Goal: Task Accomplishment & Management: Manage account settings

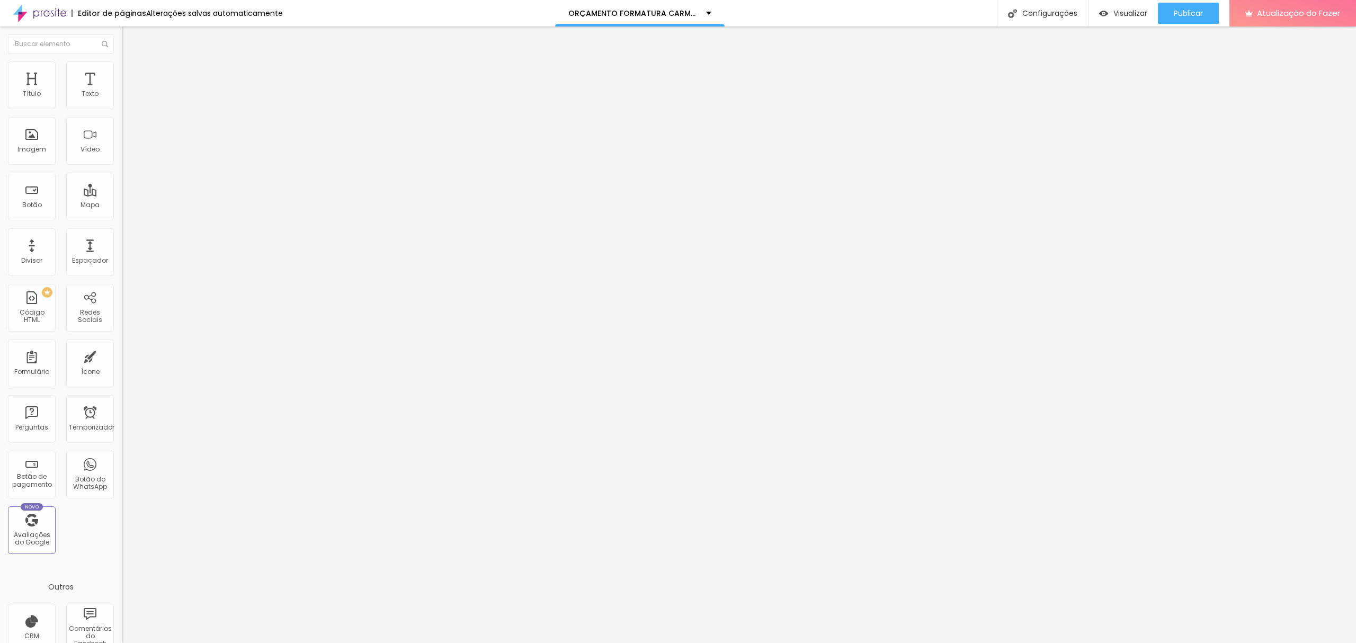
click at [122, 61] on img at bounding box center [127, 66] width 10 height 10
type input "40"
type input "45"
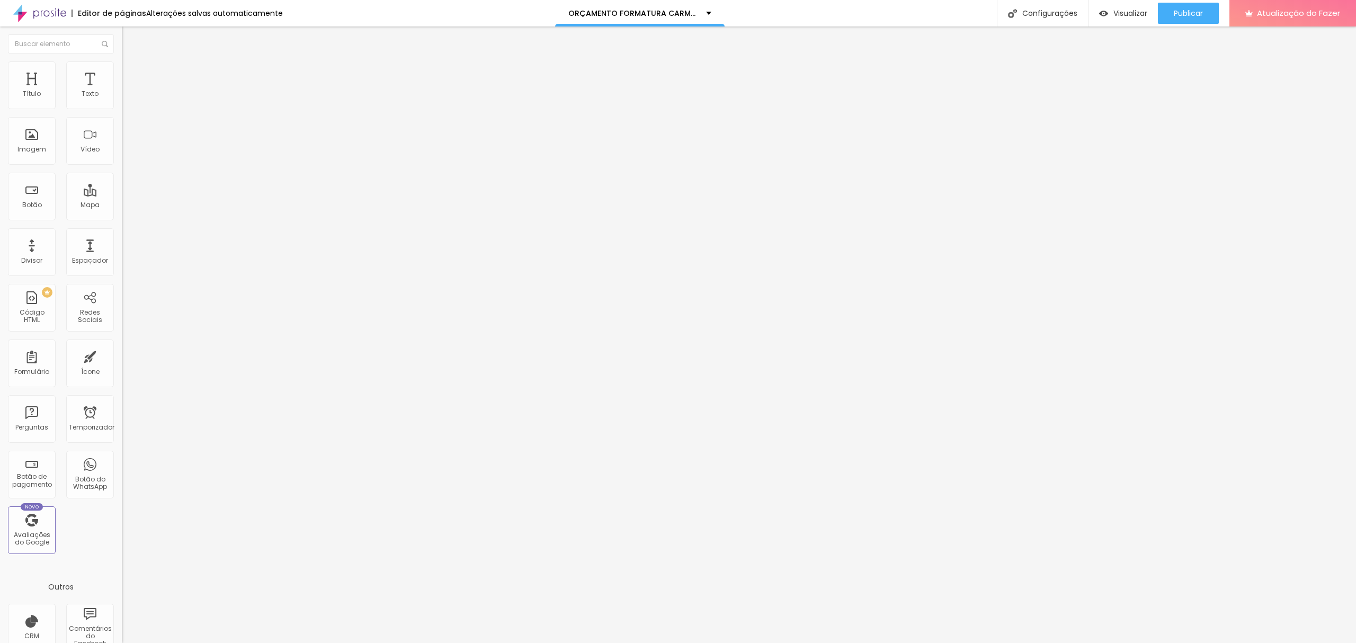
type input "50"
type input "55"
type input "60"
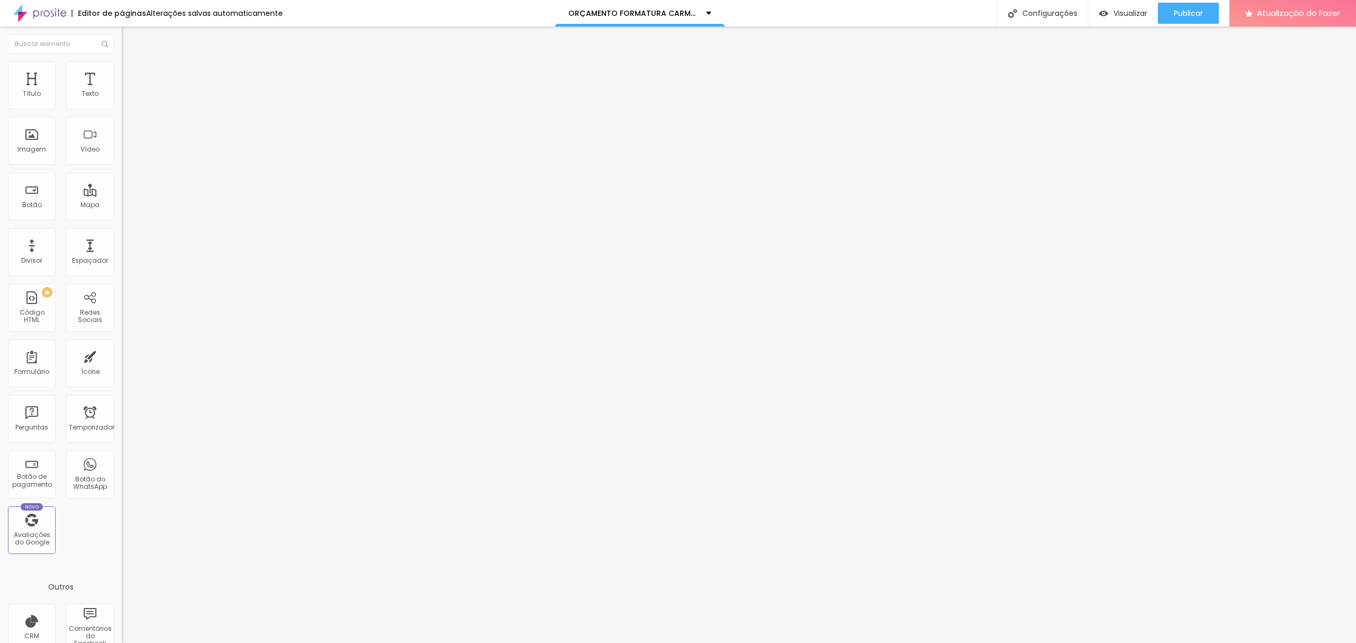
type input "60"
type input "65"
type input "70"
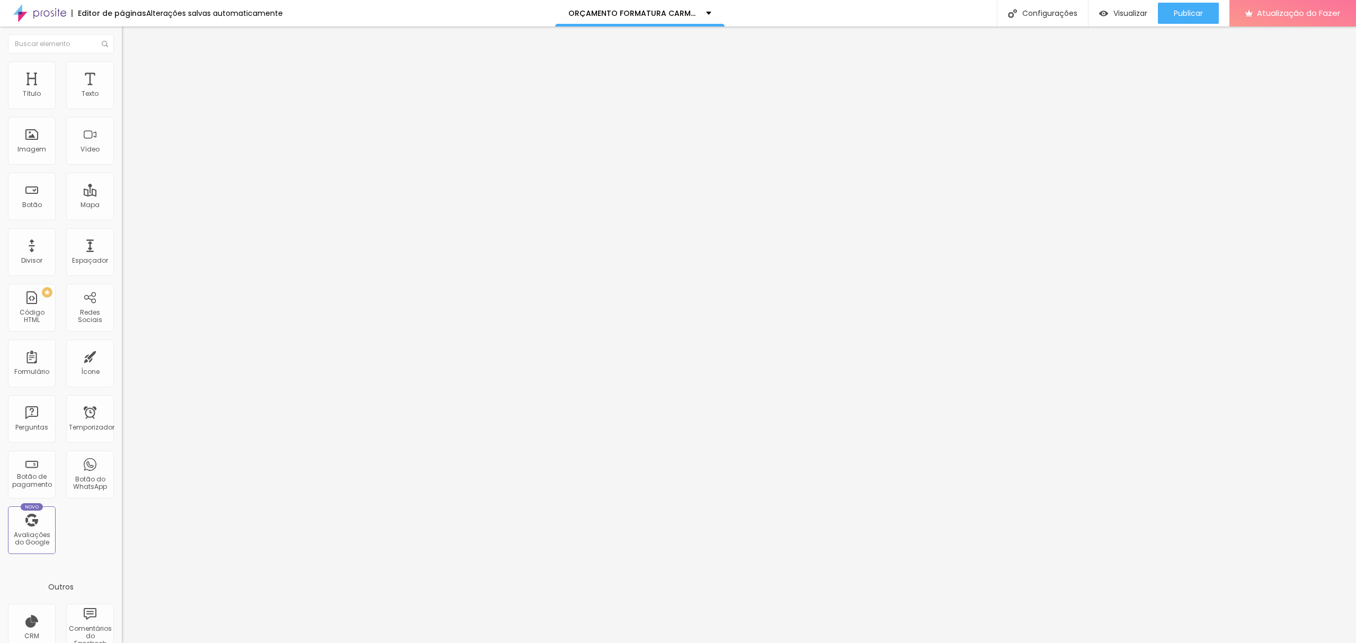
type input "75"
type input "80"
type input "85"
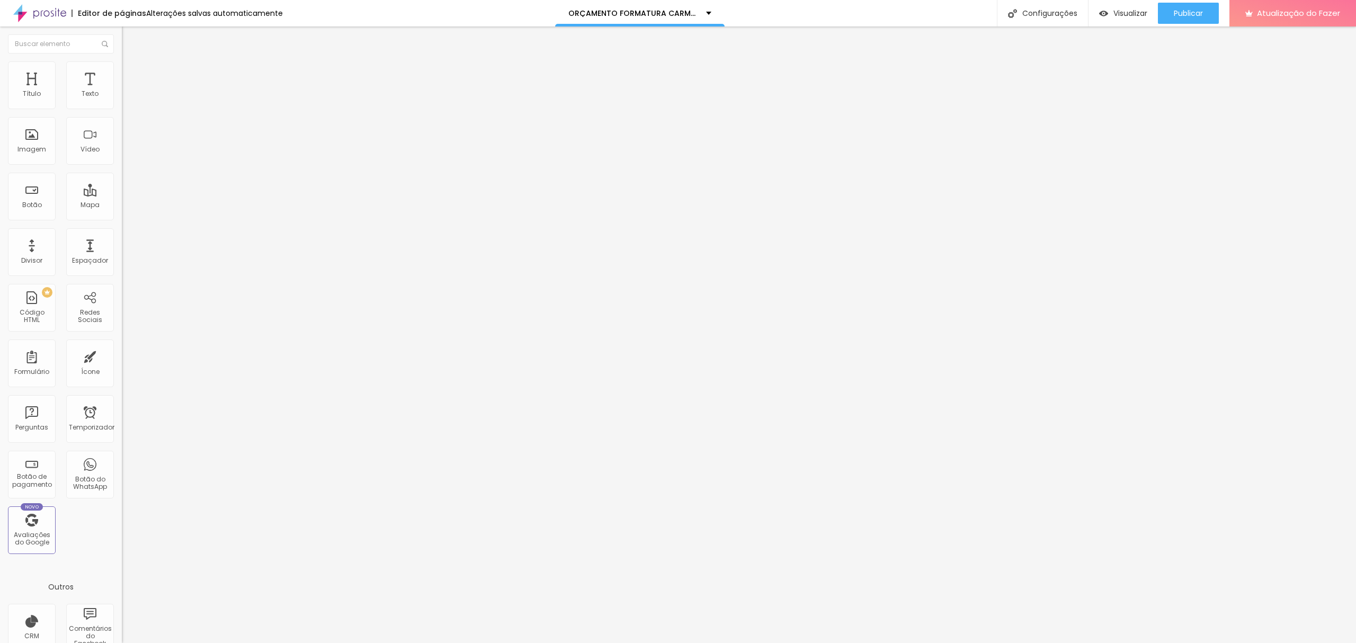
type input "85"
type input "80"
type input "75"
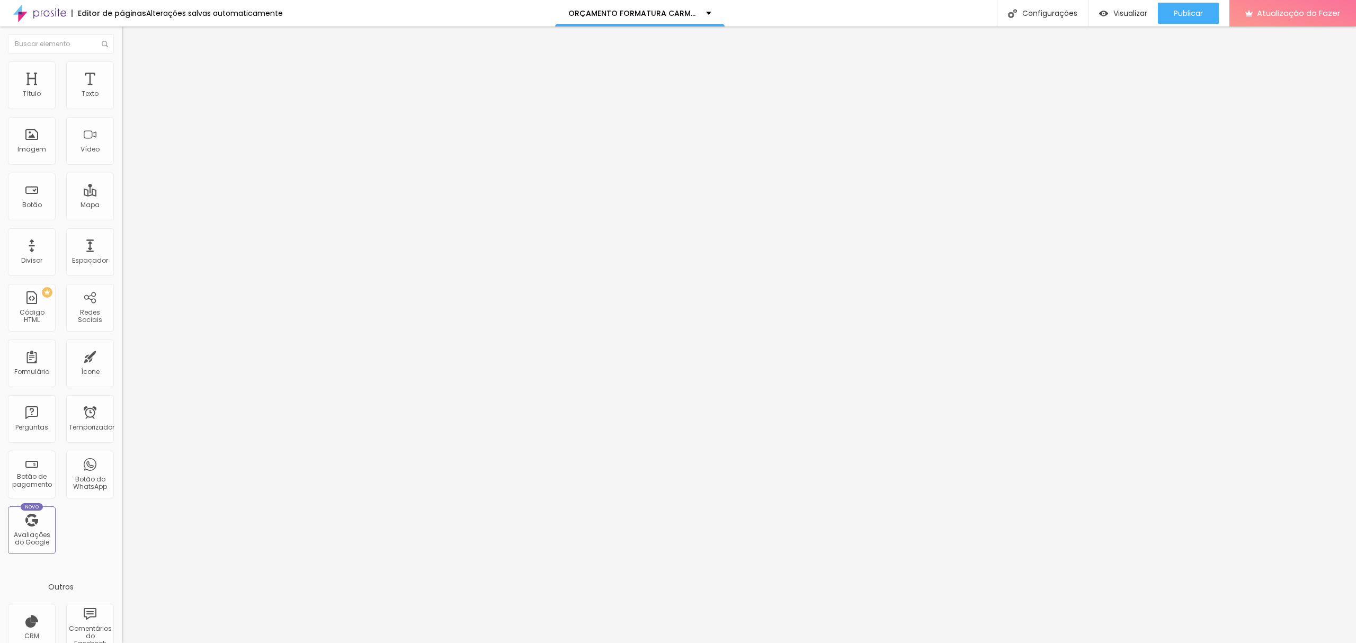
type input "70"
type input "65"
type input "60"
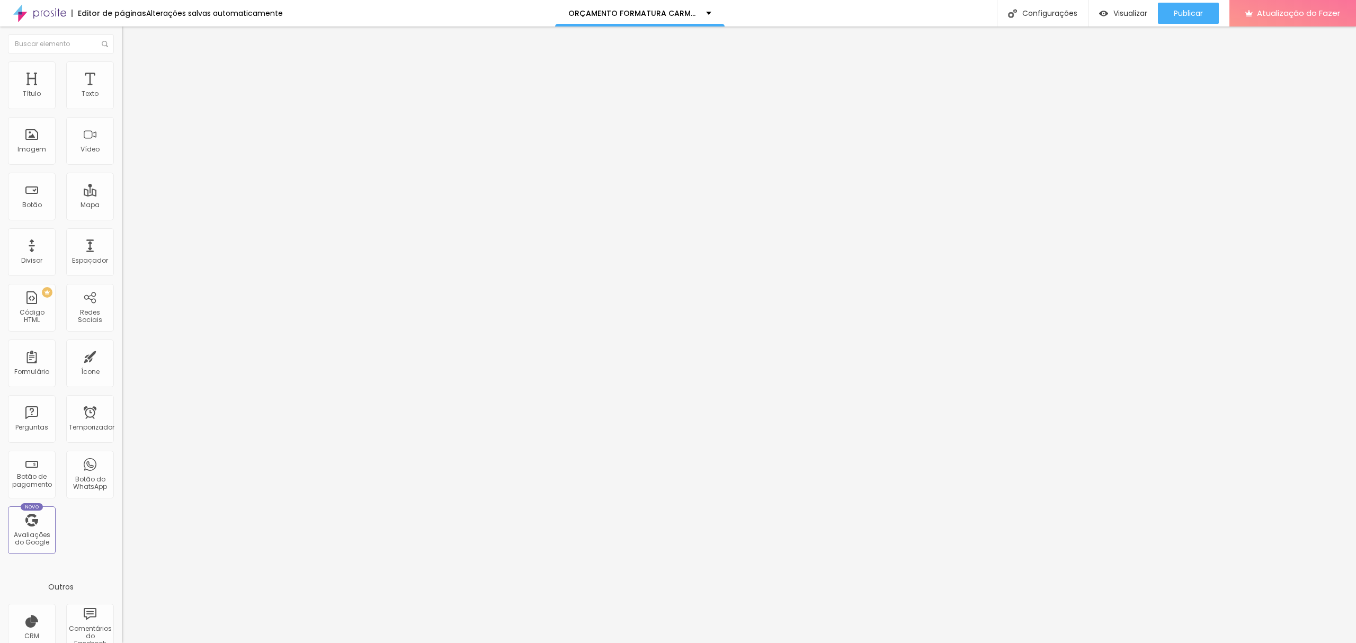
type input "60"
type input "55"
drag, startPoint x: 45, startPoint y: 114, endPoint x: 61, endPoint y: 115, distance: 16.4
type input "55"
click at [122, 109] on input "range" at bounding box center [156, 104] width 68 height 8
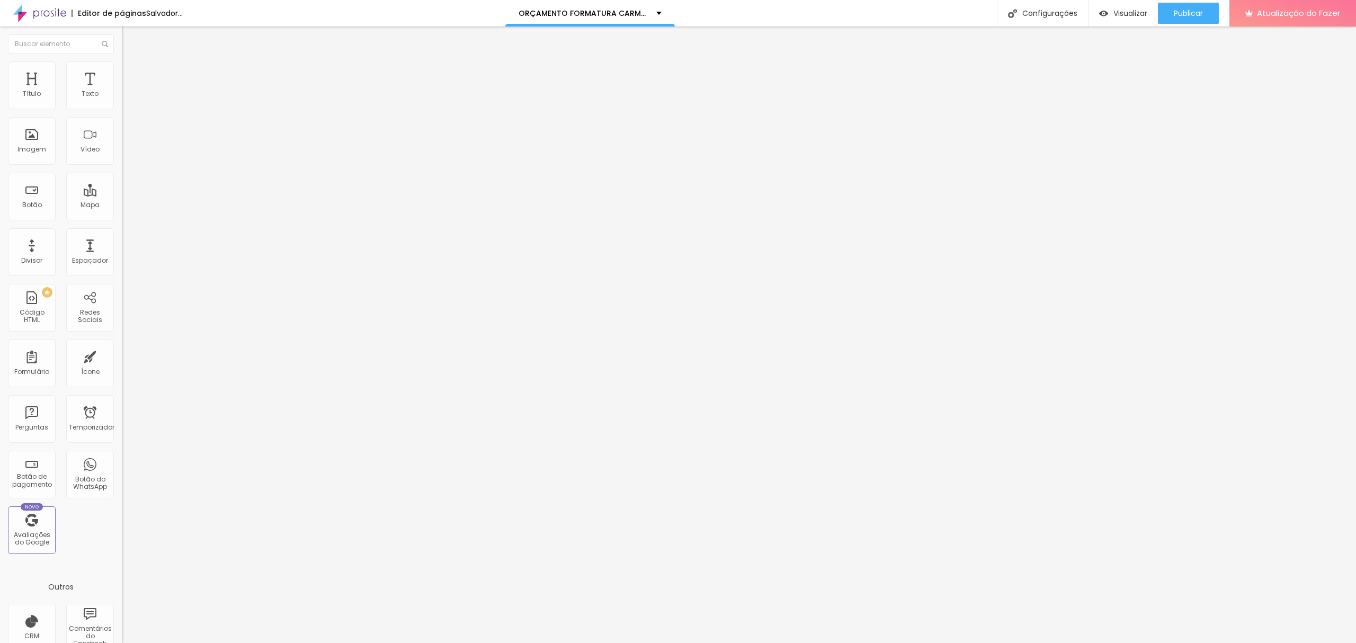
type input "116"
type input "100"
type input "70"
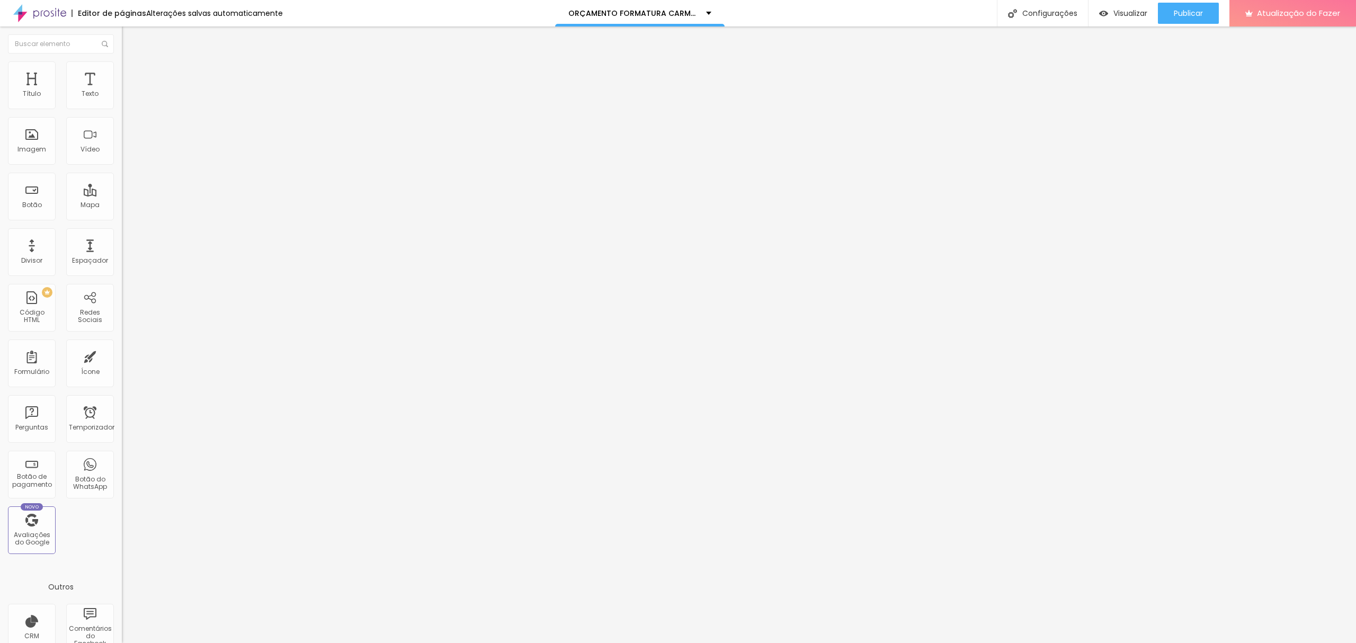
type input "70"
type input "61"
type input "50"
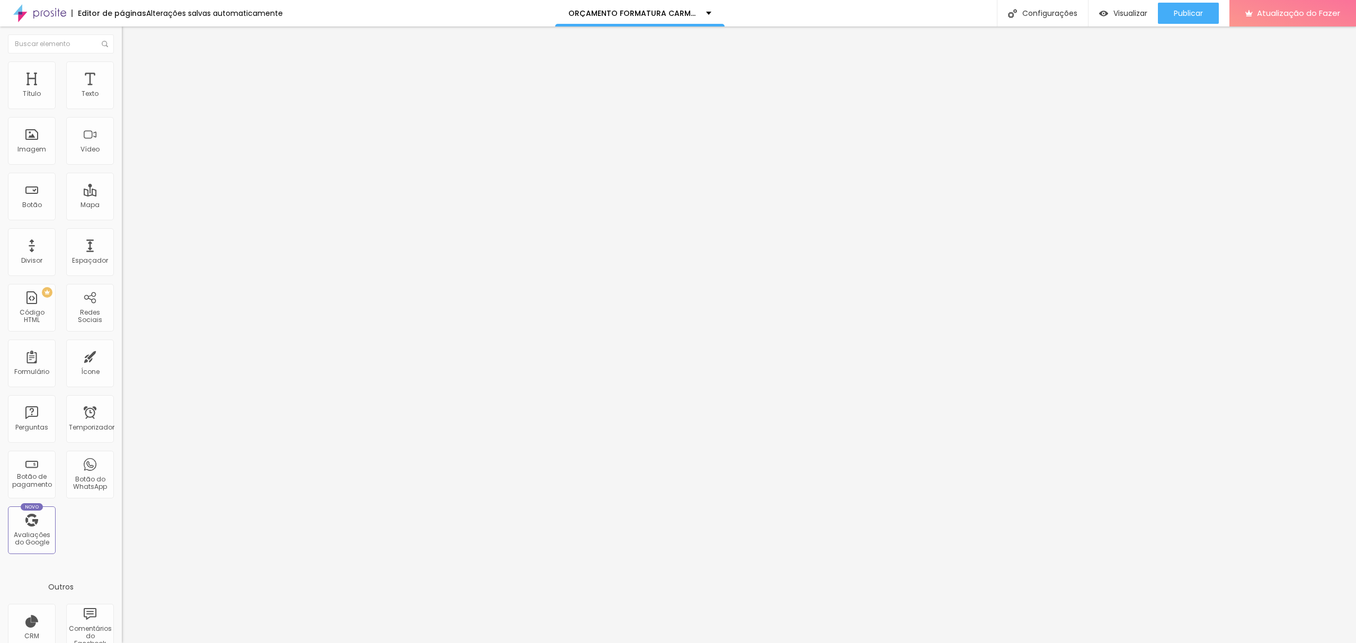
type input "41"
type input "30"
type input "19"
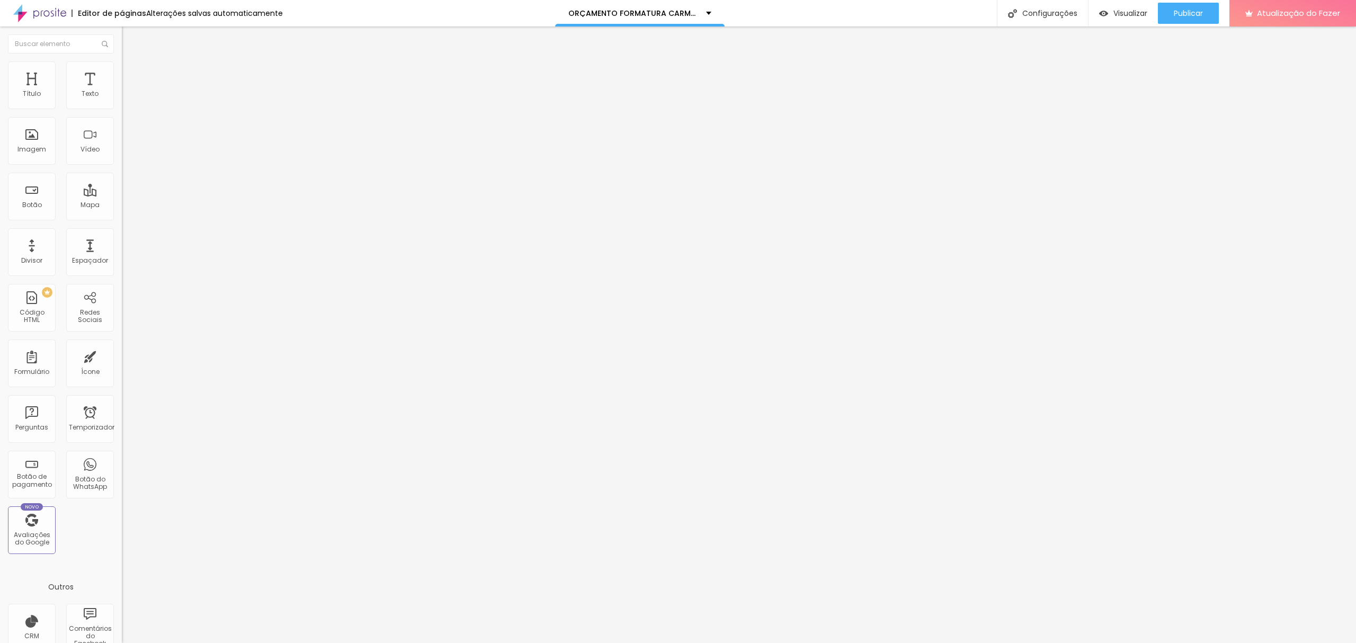
type input "19"
type input "13"
type input "2"
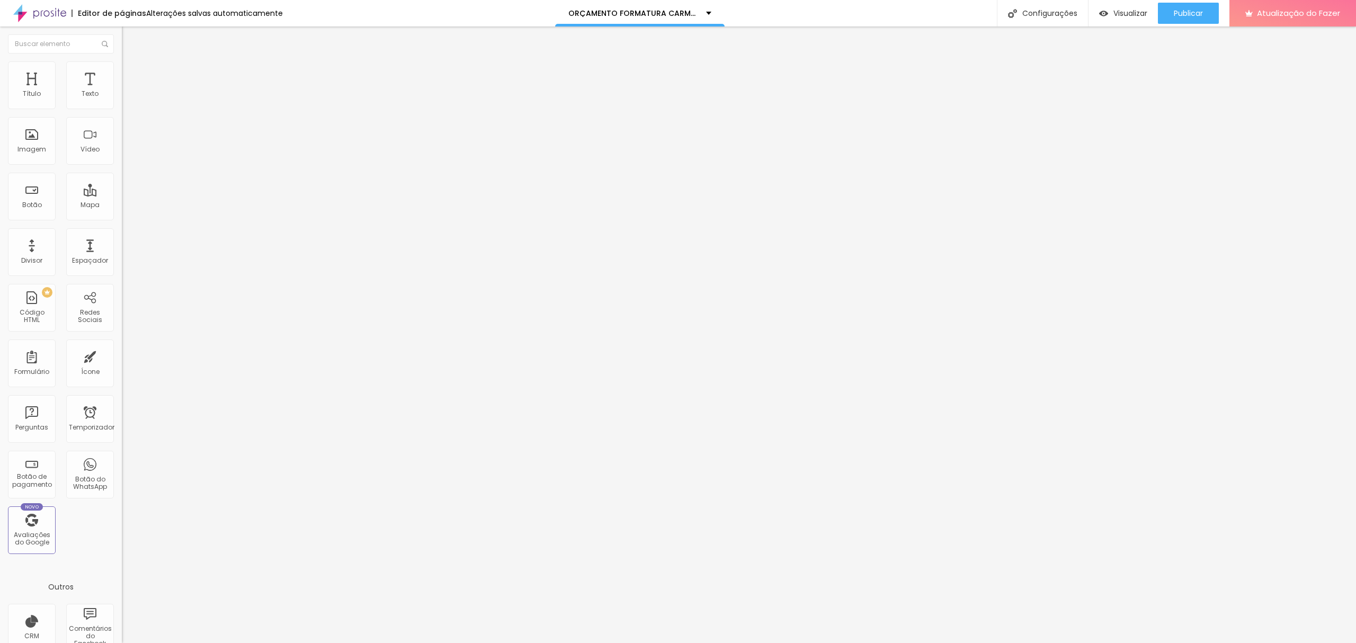
type input "0"
drag, startPoint x: 57, startPoint y: 136, endPoint x: 0, endPoint y: 132, distance: 57.3
type input "0"
click at [122, 233] on input "range" at bounding box center [156, 237] width 68 height 8
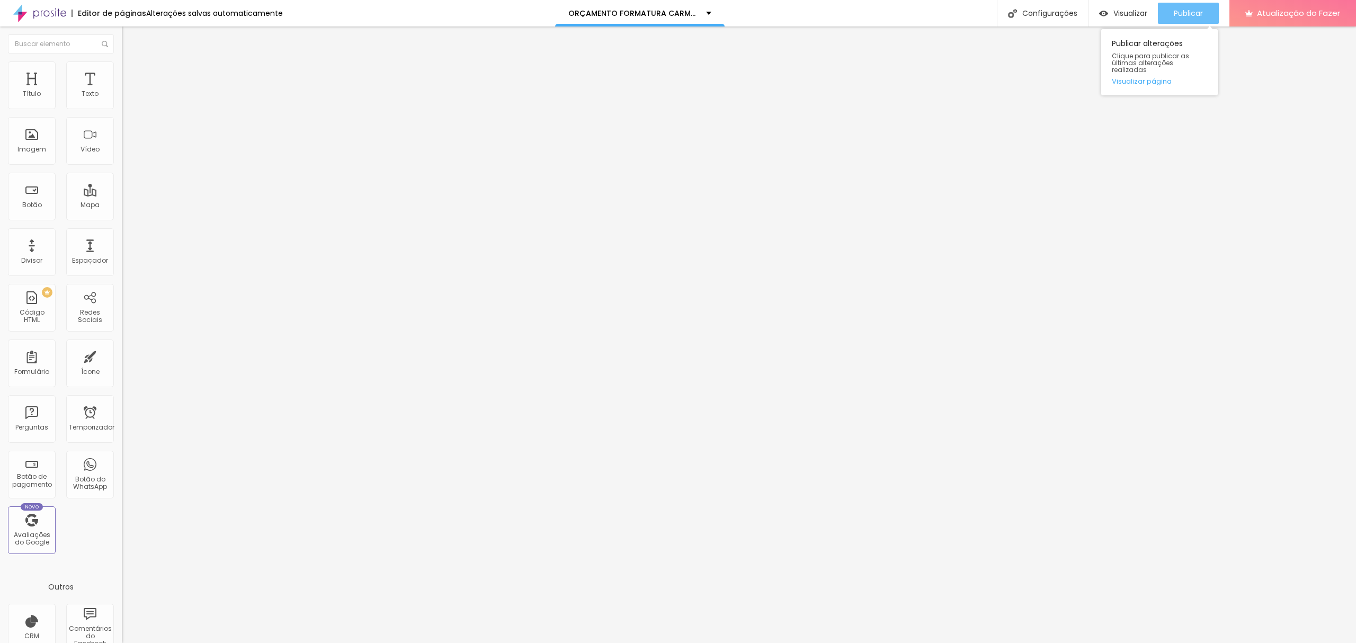
click at [1182, 15] on font "Publicar" at bounding box center [1188, 13] width 29 height 11
click at [131, 75] on font "Avançado" at bounding box center [148, 79] width 35 height 9
click at [122, 61] on li "Conteúdo" at bounding box center [183, 56] width 122 height 11
click at [122, 166] on span "1:1 Quadrado" at bounding box center [143, 161] width 42 height 9
click at [122, 171] on div "Cinema 16:9" at bounding box center [183, 168] width 122 height 6
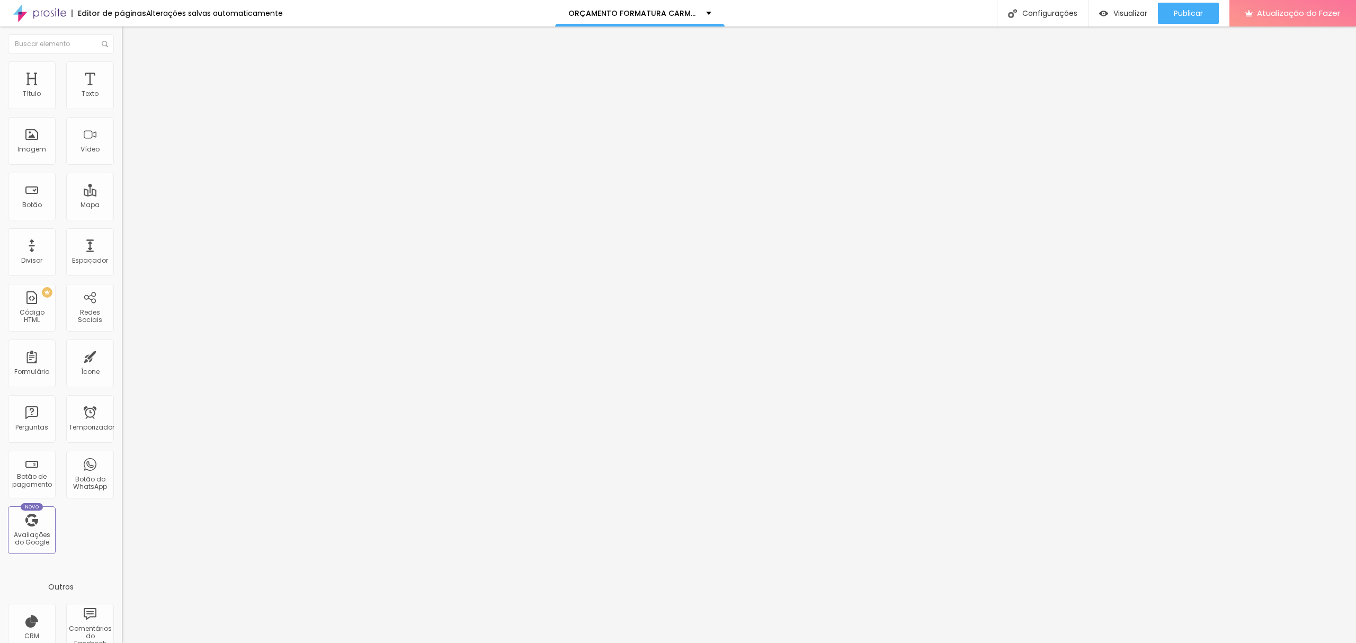
click at [122, 67] on ul "Conteúdo Estilo Avançado" at bounding box center [183, 67] width 122 height 32
click at [122, 72] on li "Avançado" at bounding box center [183, 77] width 122 height 11
click at [122, 206] on input "range" at bounding box center [156, 210] width 68 height 8
click at [131, 73] on font "Estilo" at bounding box center [139, 68] width 16 height 9
type input "60"
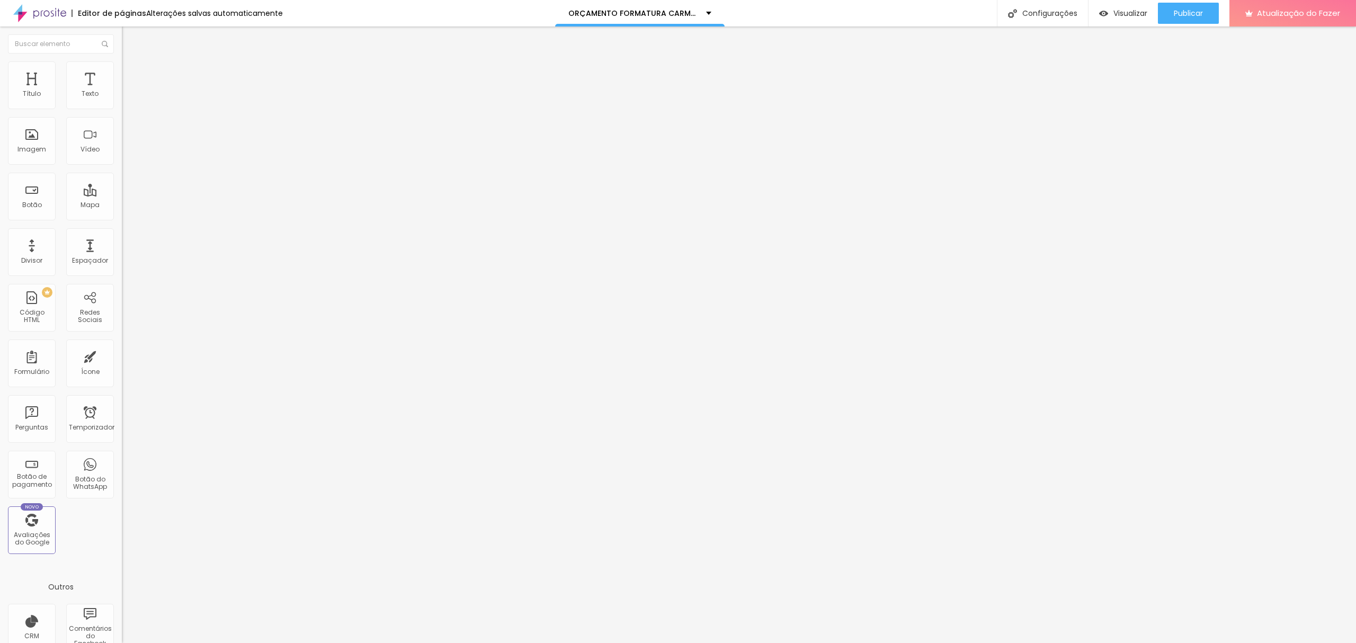
type input "60"
type input "65"
type input "70"
drag, startPoint x: 66, startPoint y: 115, endPoint x: 75, endPoint y: 115, distance: 9.5
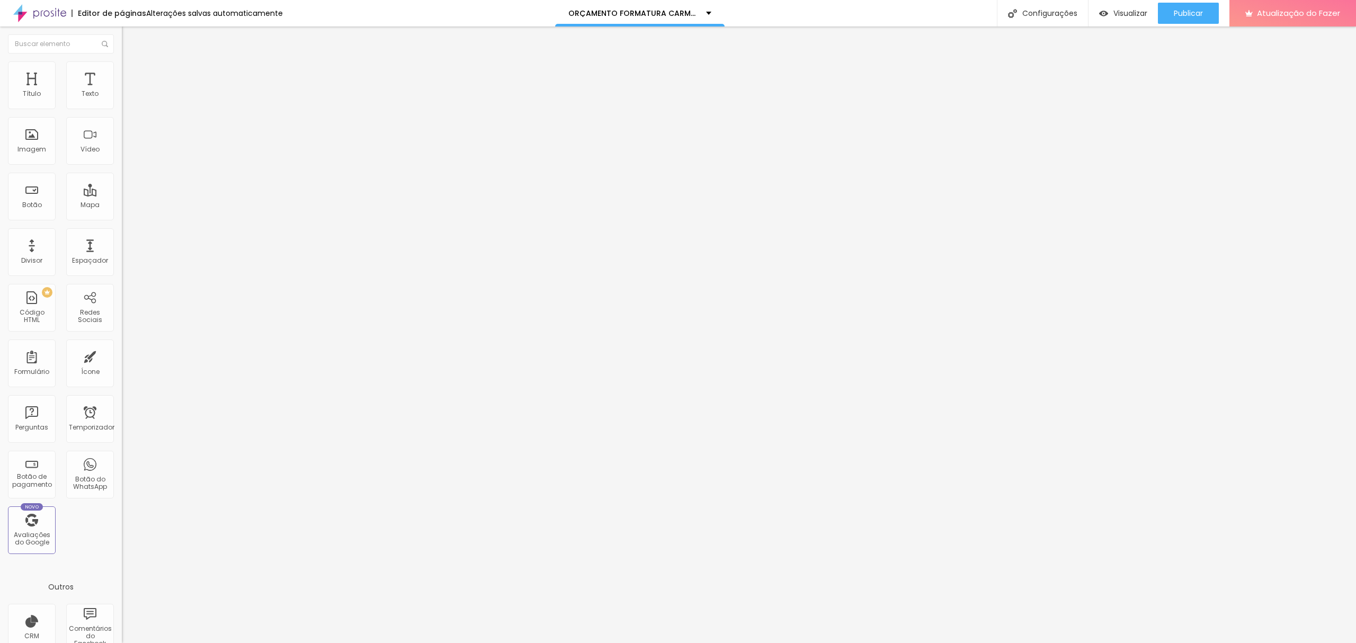
type input "70"
click at [122, 109] on input "range" at bounding box center [156, 104] width 68 height 8
click at [122, 194] on div "Proporção 1:1 Quadrado Cinema 16:9 Padrão 4:3 Quadrado 1:1 Original" at bounding box center [183, 173] width 122 height 42
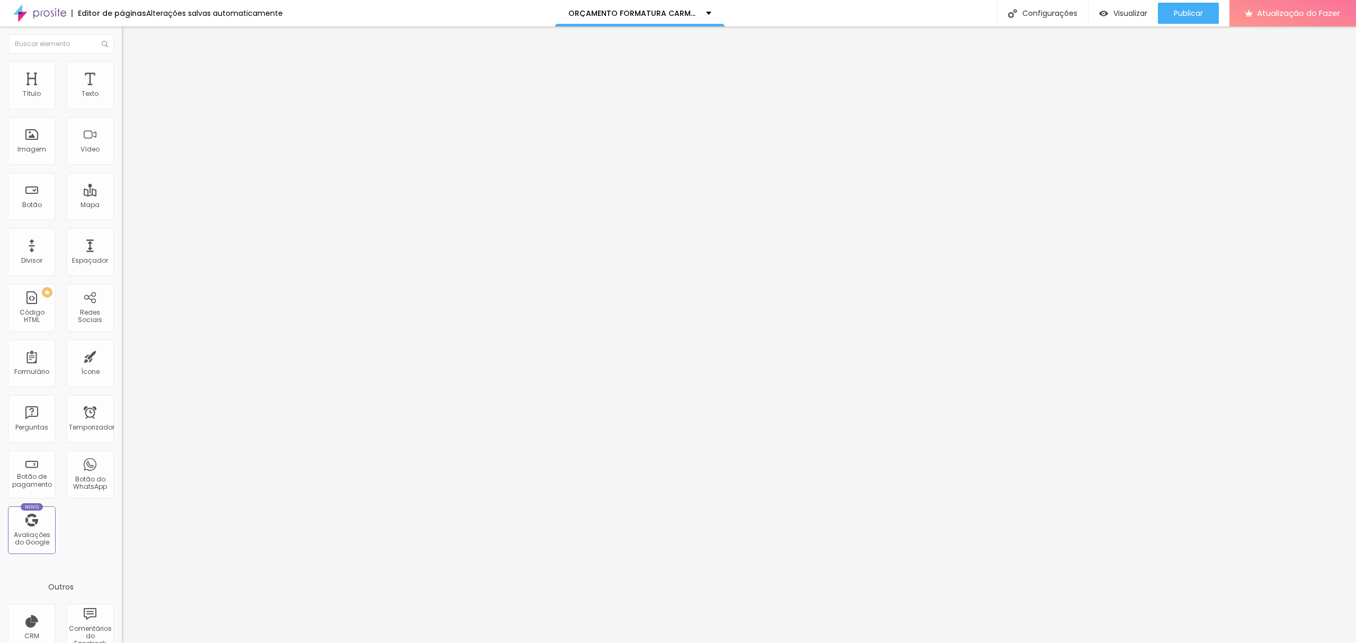
click at [122, 166] on font "1:1 Quadrado" at bounding box center [143, 161] width 42 height 9
click at [122, 172] on span "Cinema" at bounding box center [135, 167] width 26 height 9
click at [122, 72] on img at bounding box center [127, 77] width 10 height 10
click at [122, 64] on ul "Conteúdo Estilo Avançado" at bounding box center [183, 67] width 122 height 32
click at [131, 73] on font "Estilo" at bounding box center [139, 68] width 16 height 9
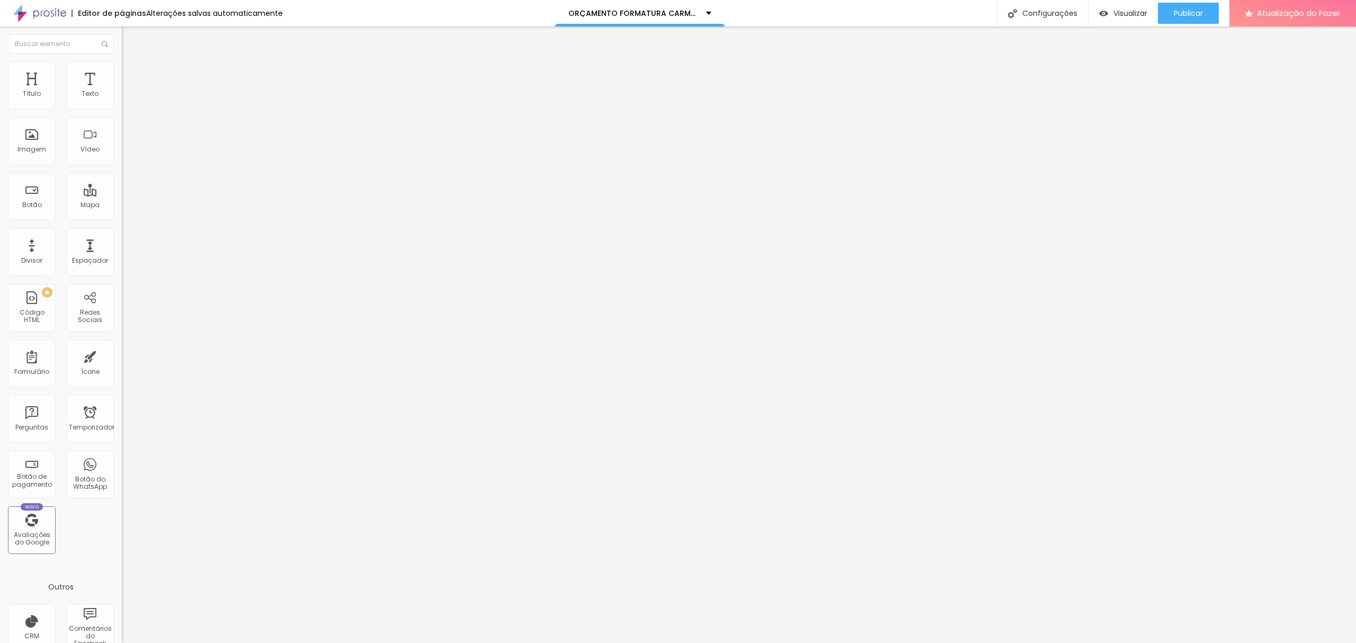
type input "40"
type input "45"
type input "50"
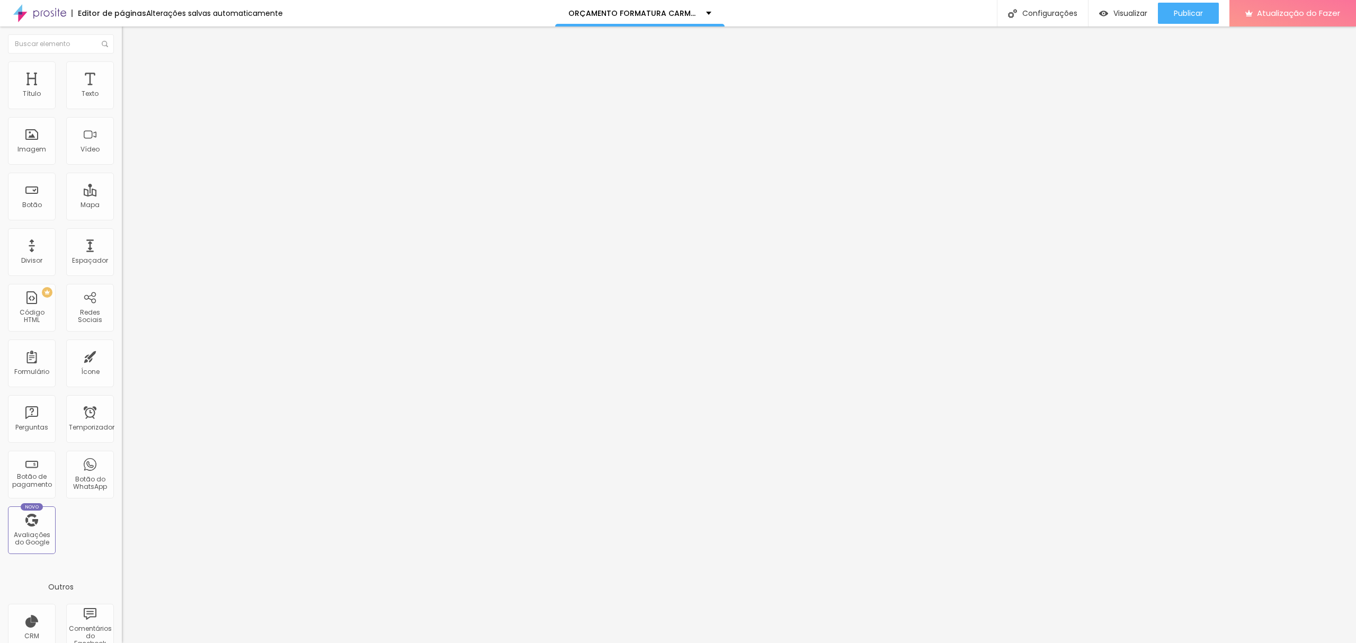
type input "50"
type input "55"
type input "60"
drag, startPoint x: 41, startPoint y: 117, endPoint x: 66, endPoint y: 117, distance: 24.9
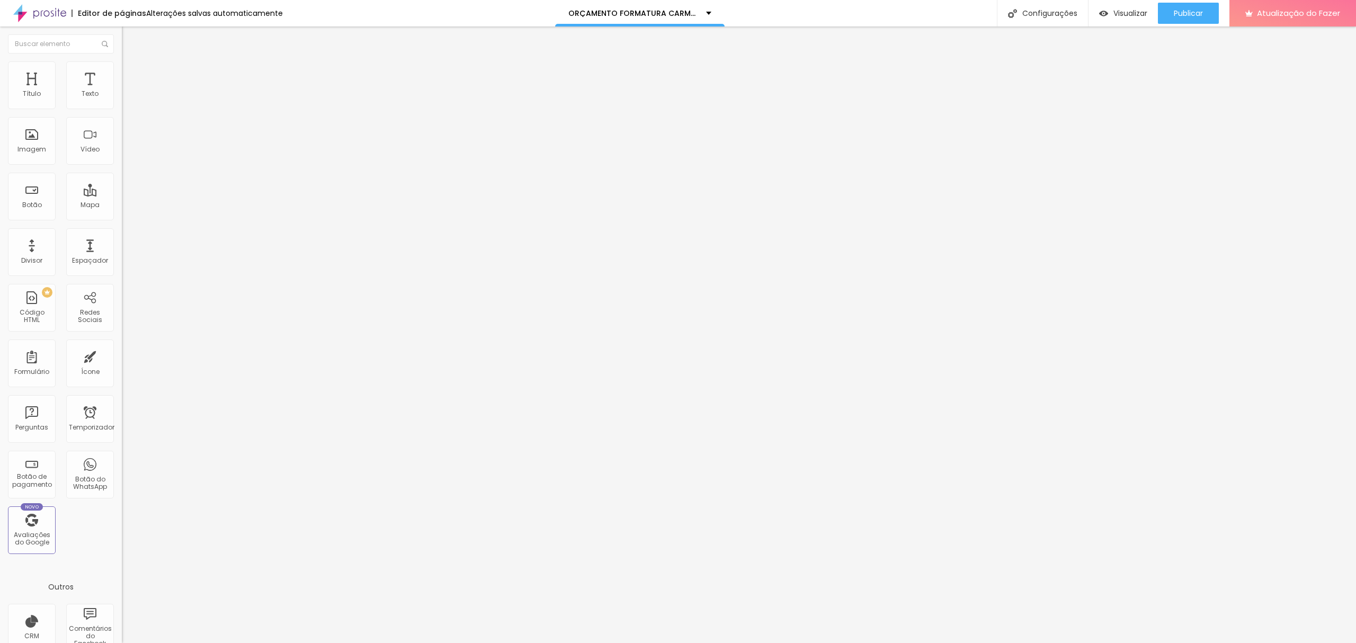
type input "60"
click at [122, 109] on input "range" at bounding box center [156, 104] width 68 height 8
type input "30"
type input "21"
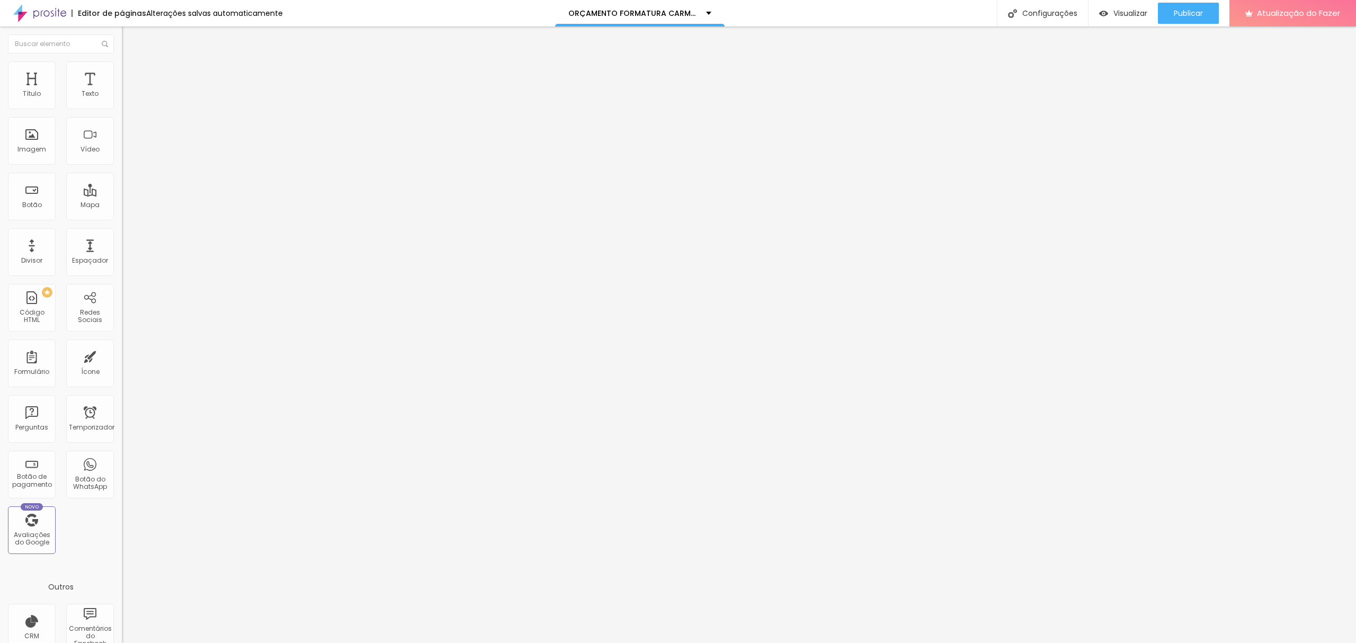
type input "21"
type input "13"
type input "6"
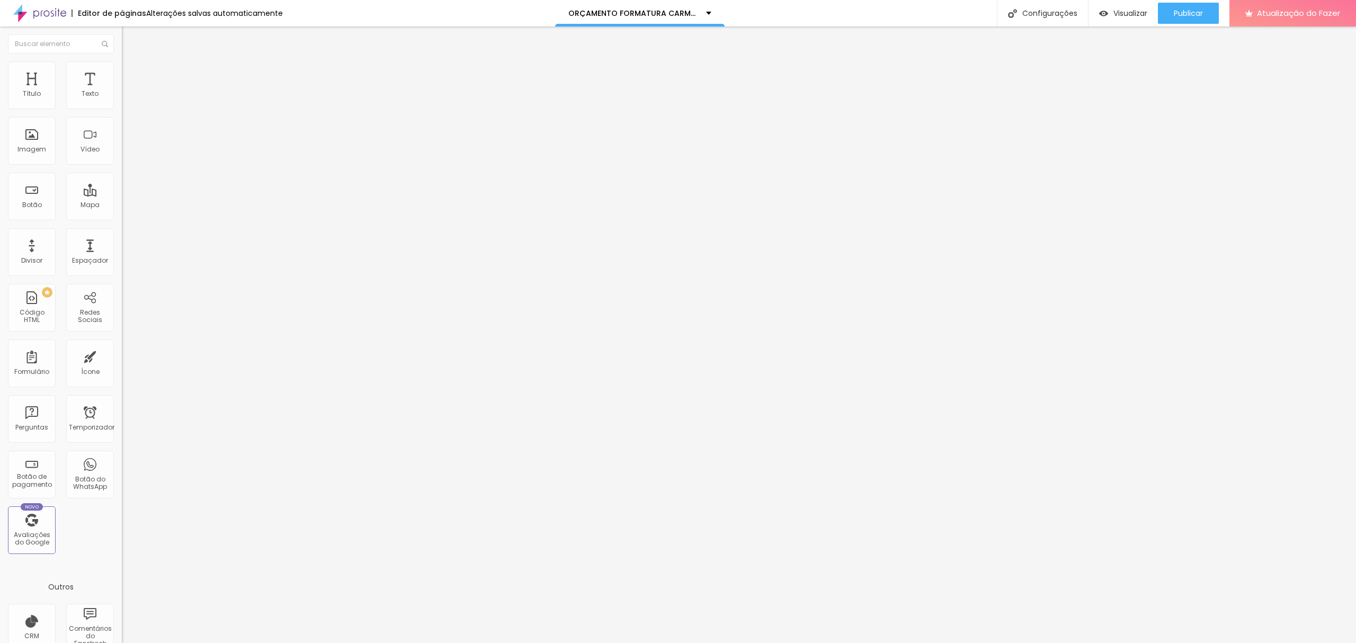
type input "0"
drag, startPoint x: 32, startPoint y: 133, endPoint x: 10, endPoint y: 134, distance: 22.3
type input "0"
click at [122, 233] on input "range" at bounding box center [156, 237] width 68 height 8
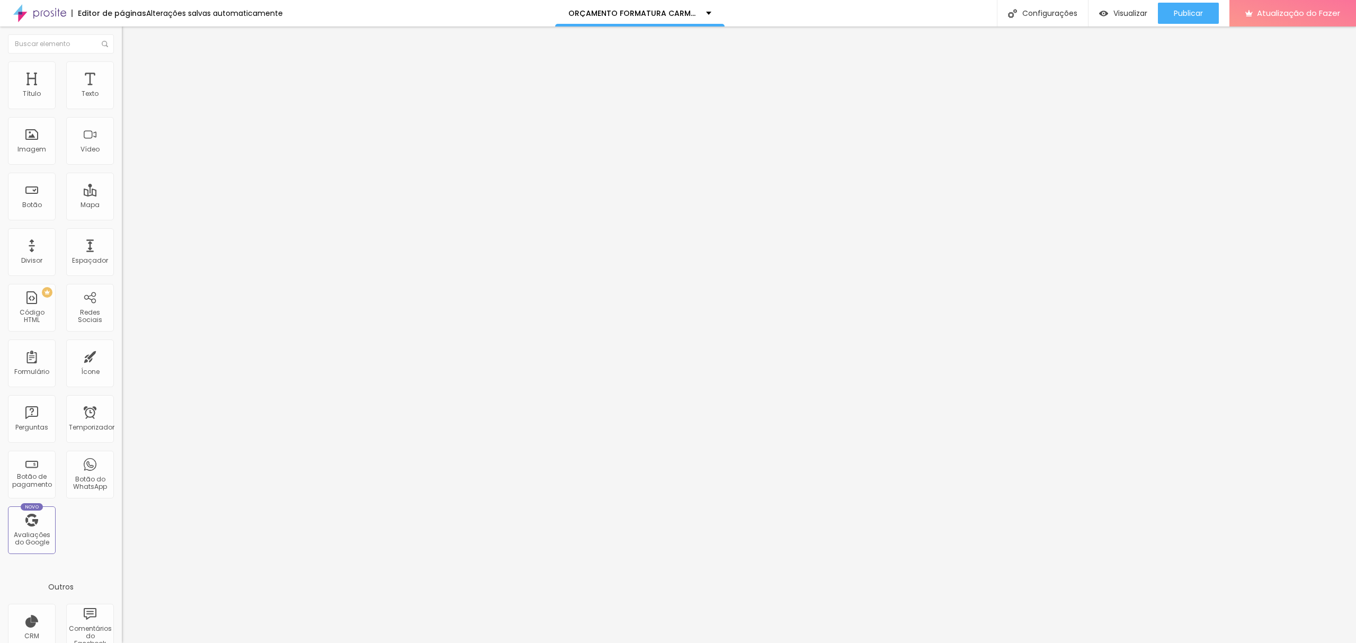
drag, startPoint x: 69, startPoint y: 117, endPoint x: 81, endPoint y: 117, distance: 11.7
click at [122, 110] on div at bounding box center [183, 105] width 122 height 10
type input "70"
click at [122, 109] on input "range" at bounding box center [156, 104] width 68 height 8
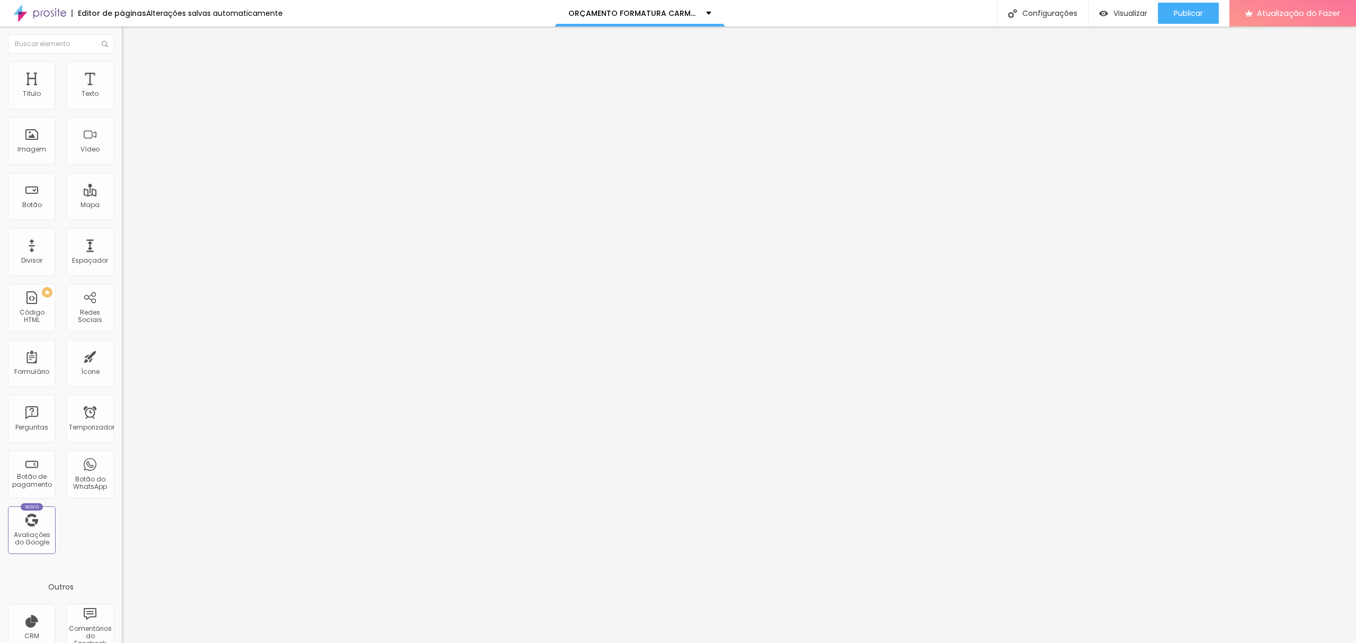
click at [122, 72] on li "Avançado" at bounding box center [183, 77] width 122 height 11
type input "15"
type input "6"
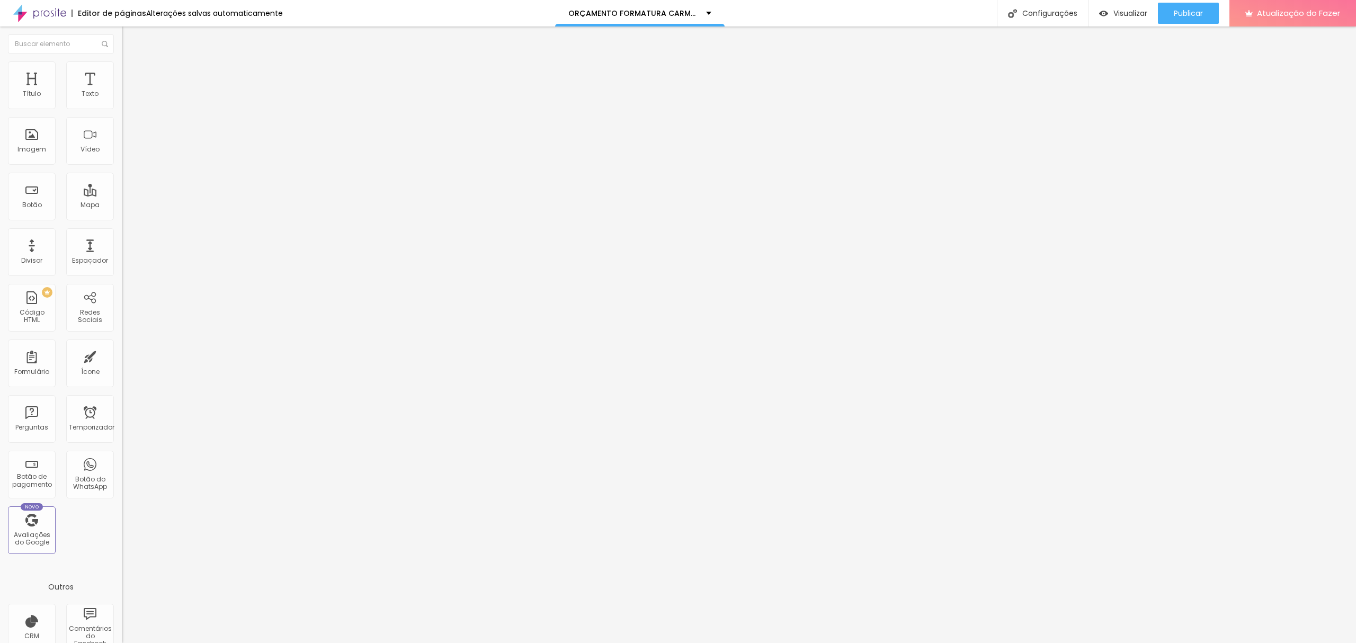
type input "5"
type input "4"
type input "2"
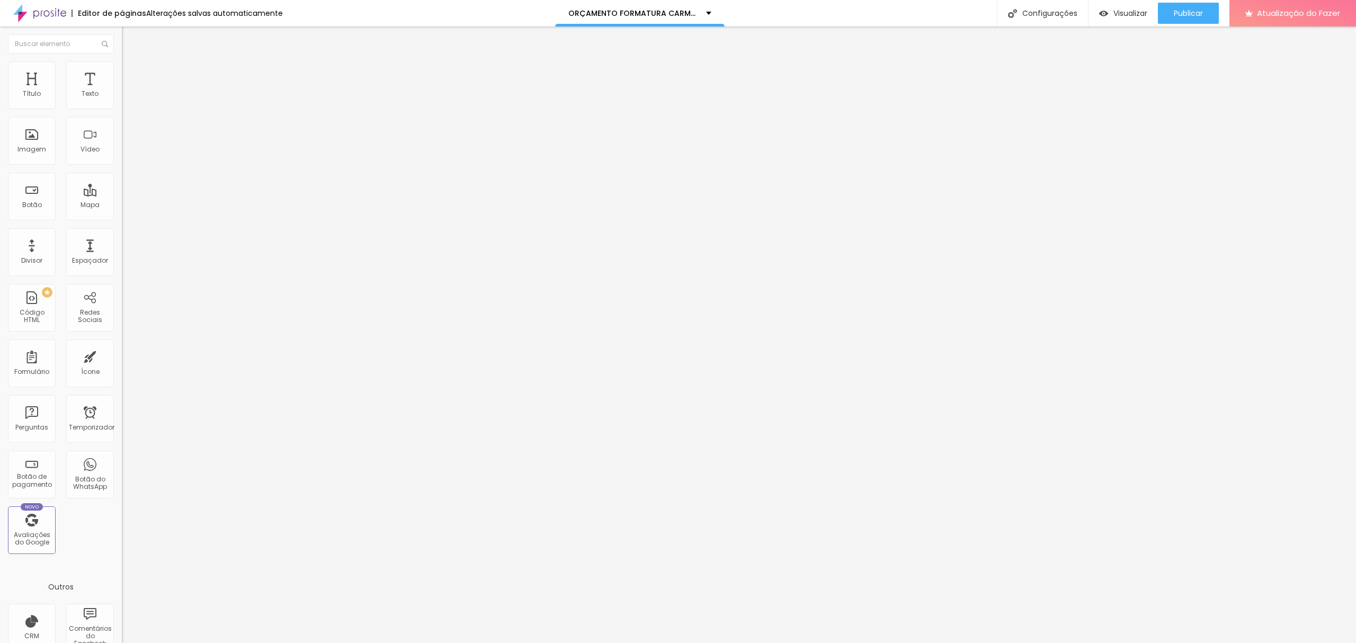
type input "2"
type input "0"
drag, startPoint x: 34, startPoint y: 103, endPoint x: 20, endPoint y: 104, distance: 14.4
type input "0"
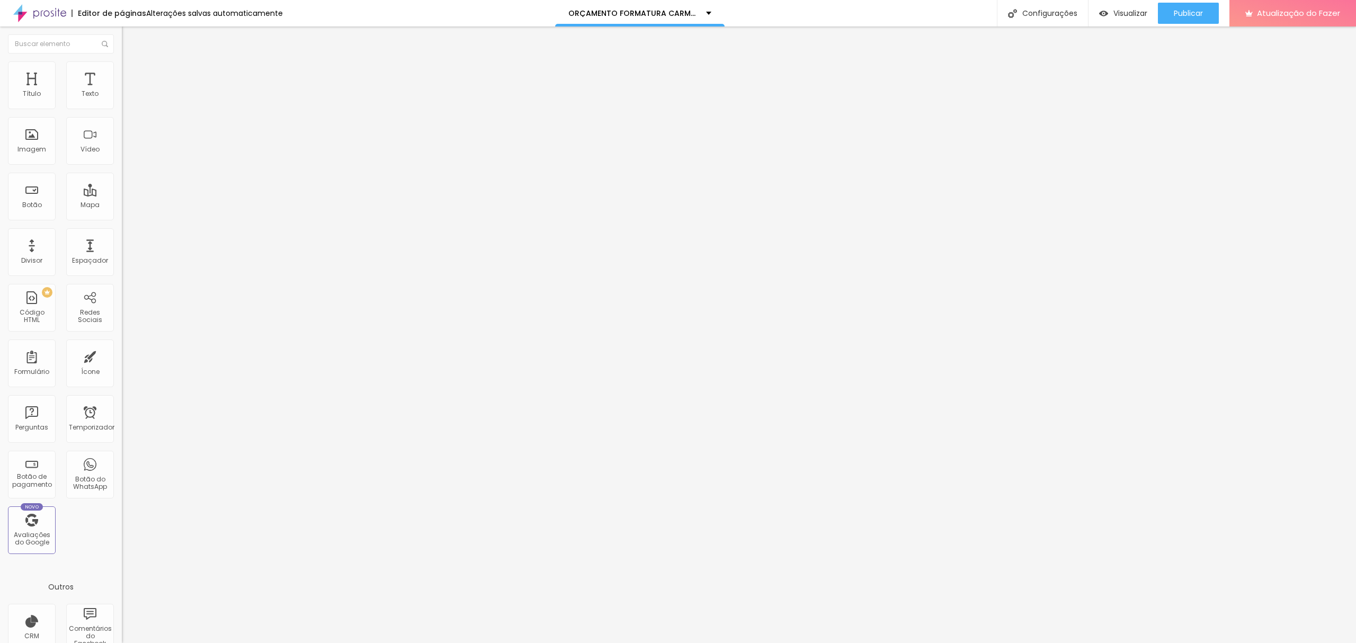
click at [122, 206] on input "range" at bounding box center [156, 210] width 68 height 8
type input "4"
type input "3"
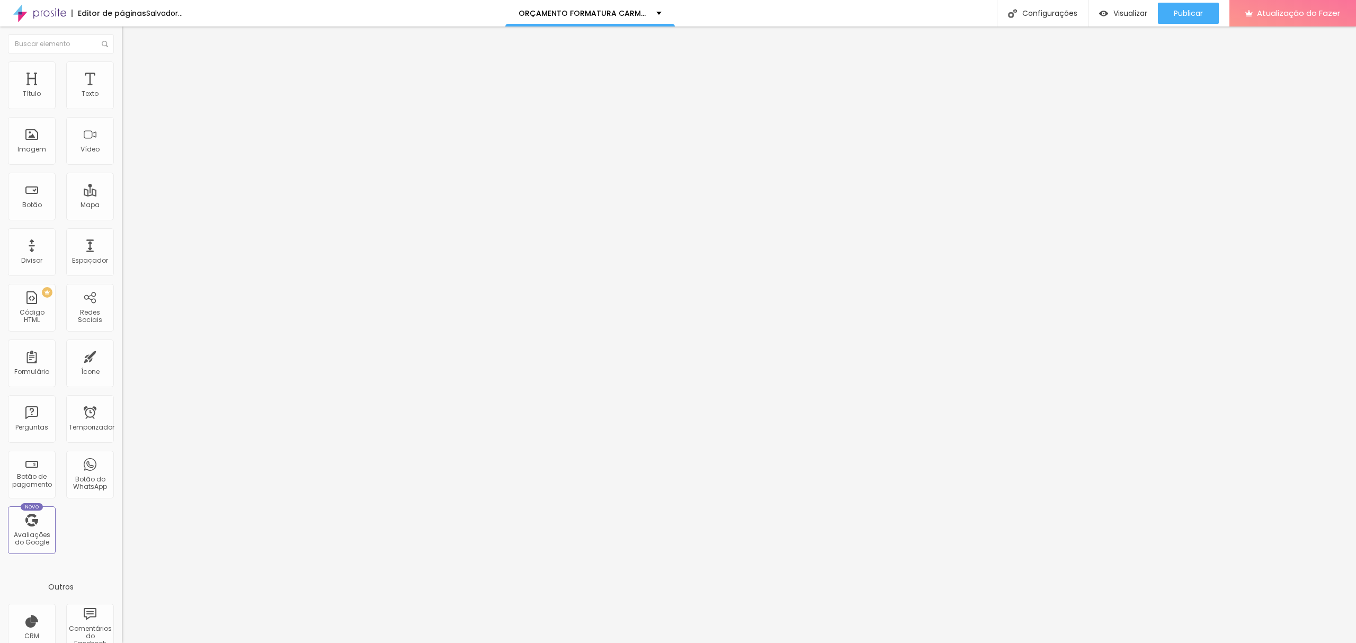
type input "2"
type input "1"
type input "0"
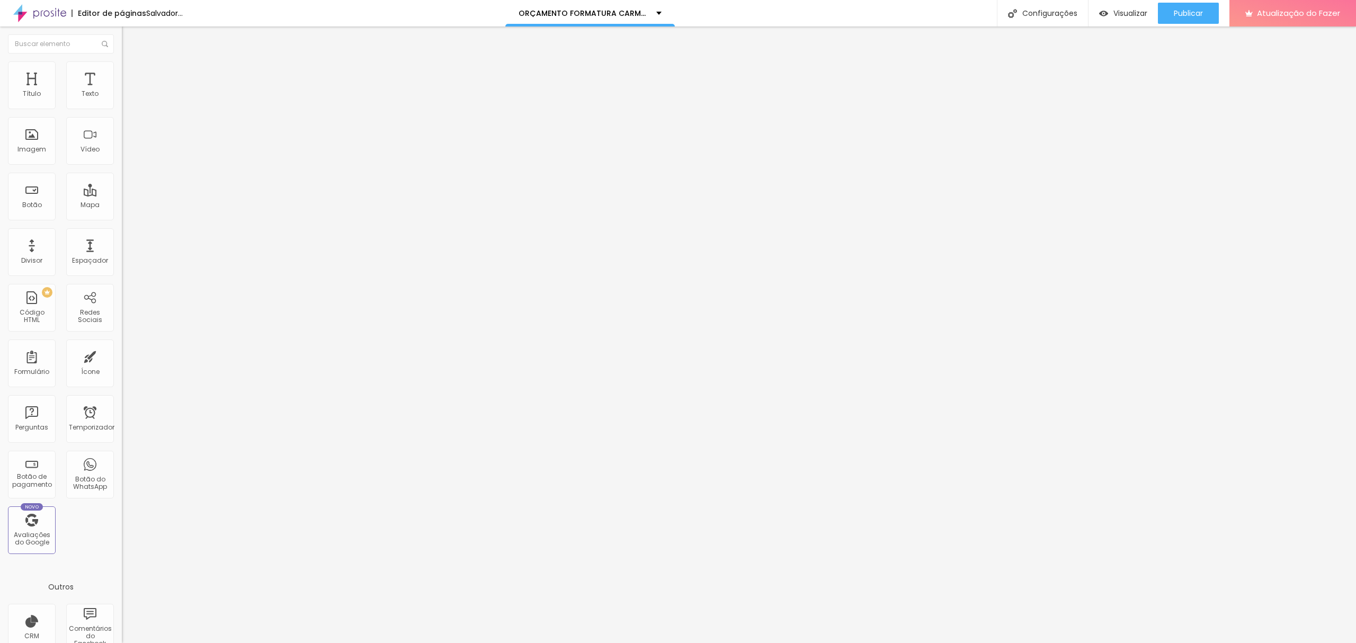
type input "0"
drag, startPoint x: 28, startPoint y: 126, endPoint x: 22, endPoint y: 126, distance: 5.8
type input "0"
click at [122, 355] on input "range" at bounding box center [156, 359] width 68 height 8
click at [1185, 5] on div "Publicar" at bounding box center [1188, 13] width 29 height 21
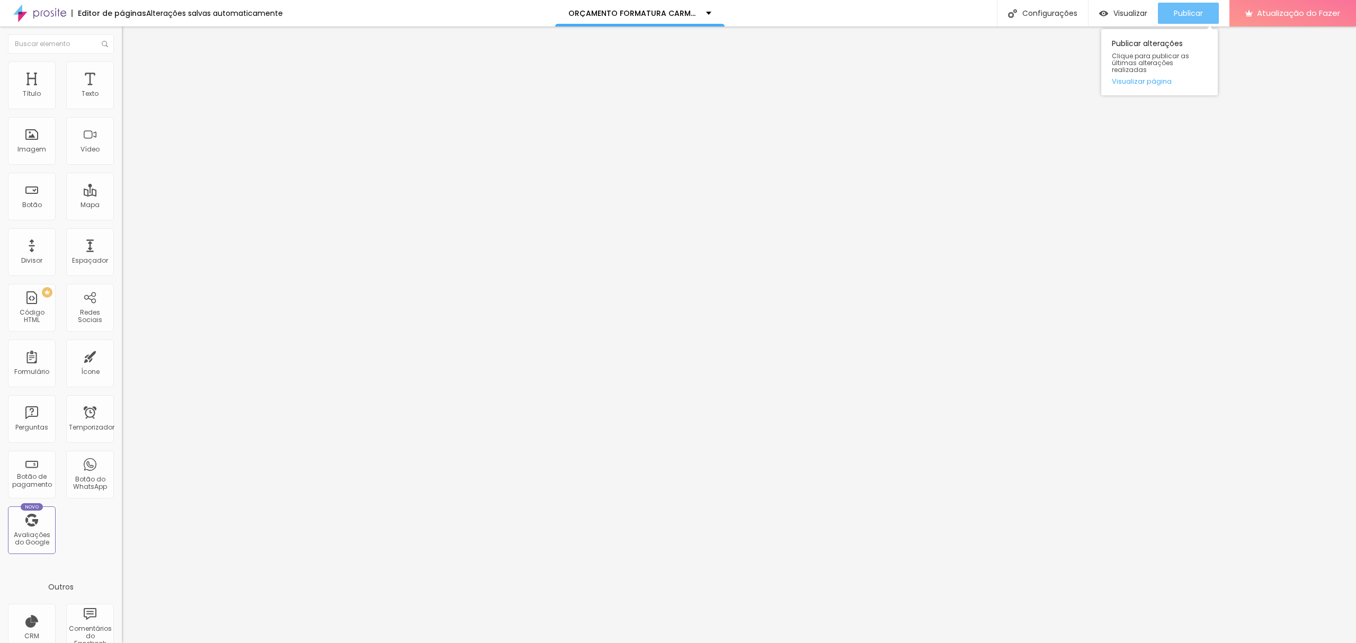
click at [1192, 17] on div "Publicar" at bounding box center [1188, 13] width 29 height 21
click at [1180, 11] on font "Publicar" at bounding box center [1188, 13] width 29 height 11
click at [681, 12] on font "ORÇAMENTO FORMATURA CARMO 2025" at bounding box center [639, 13] width 150 height 11
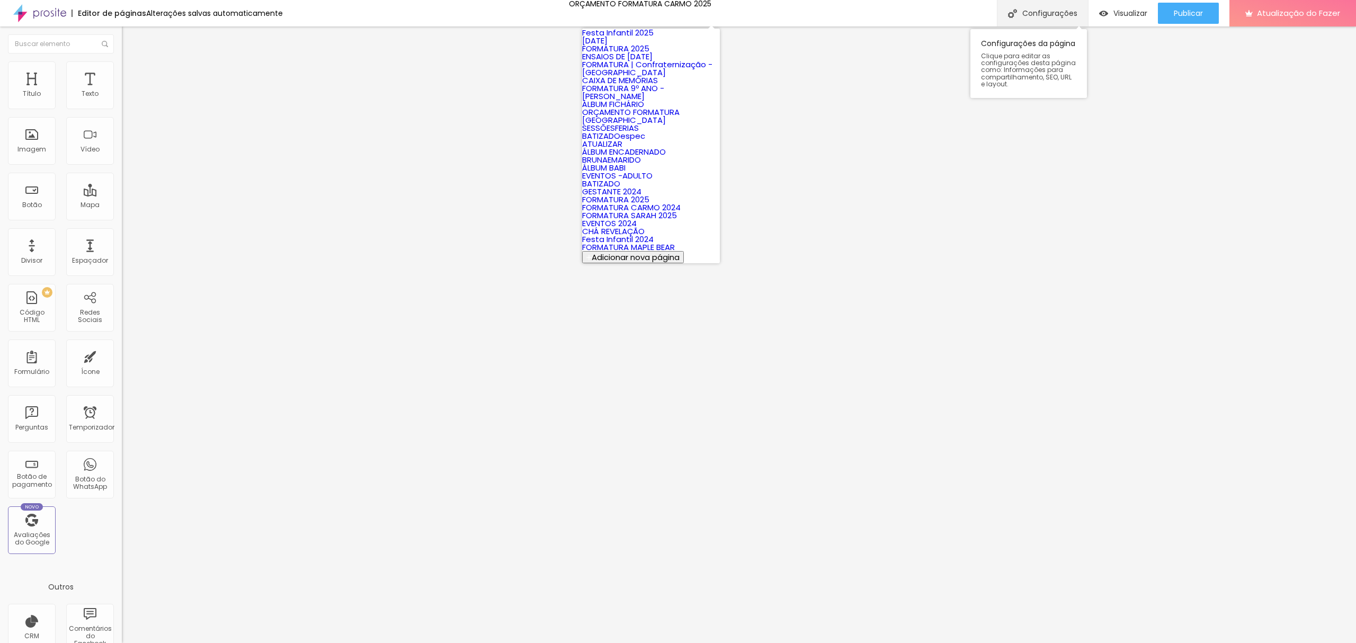
click at [1051, 14] on font "Configurações" at bounding box center [1049, 13] width 55 height 11
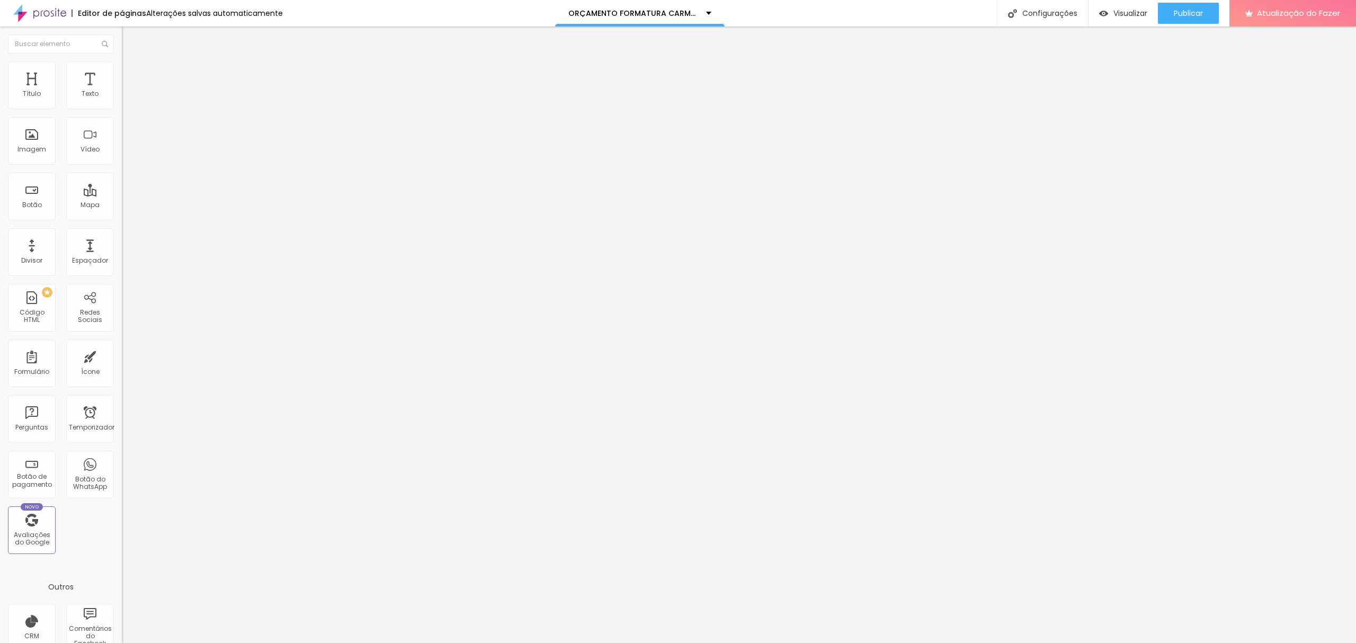
drag, startPoint x: 675, startPoint y: 200, endPoint x: 702, endPoint y: 201, distance: 27.6
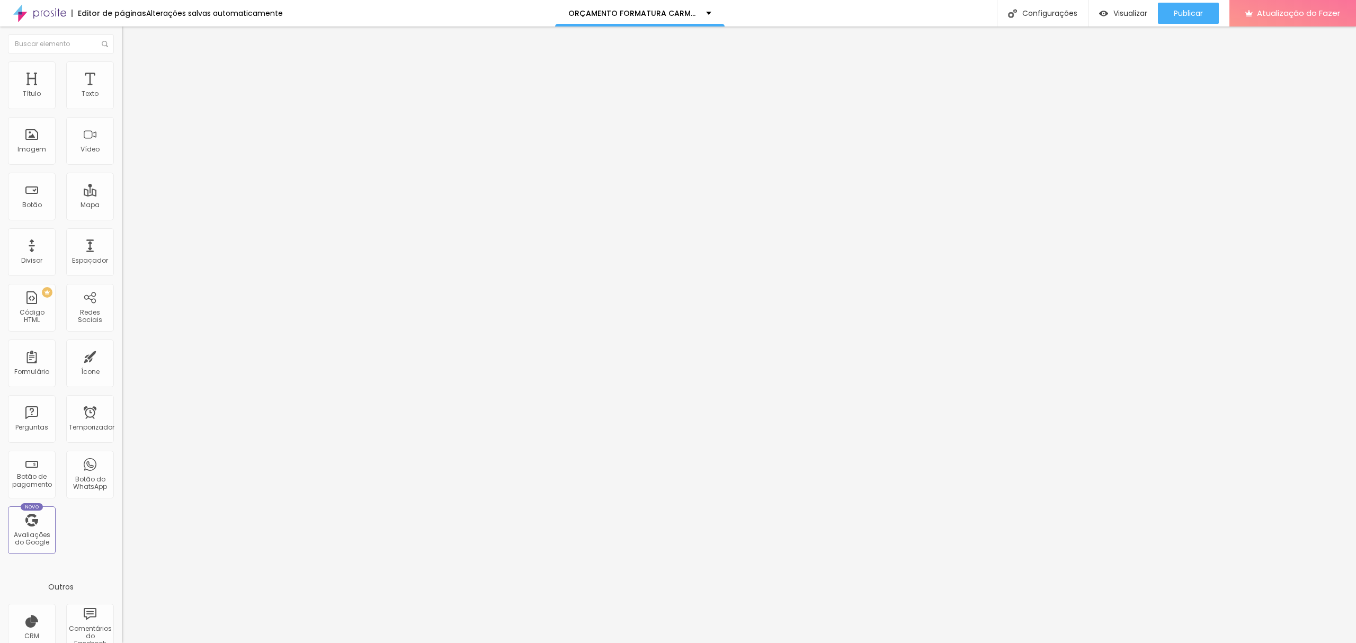
type input "ORÇAMENTO FORMATURA SACI2025"
type input "/saci2025"
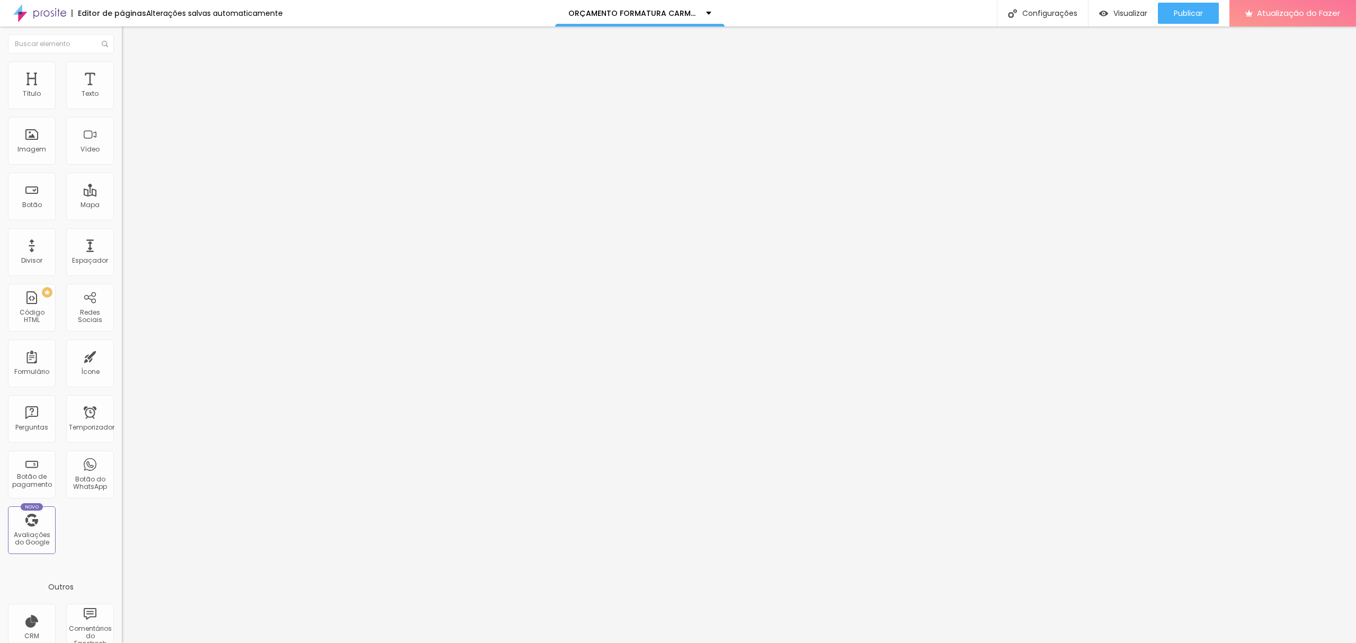
type input "ORÇAMENTO FORMATURA SACI 2025"
click at [868, 643] on div at bounding box center [678, 654] width 1356 height 10
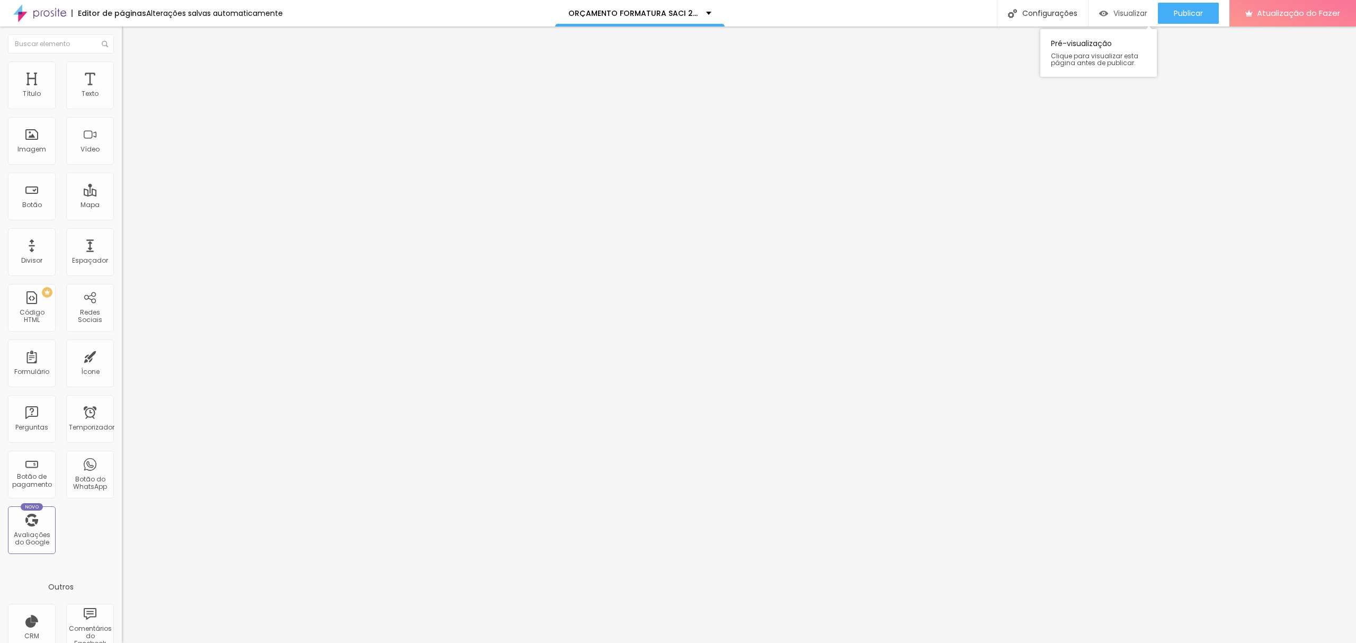
click at [1129, 8] on font "Visualizar" at bounding box center [1130, 13] width 34 height 11
